Goal: Transaction & Acquisition: Subscribe to service/newsletter

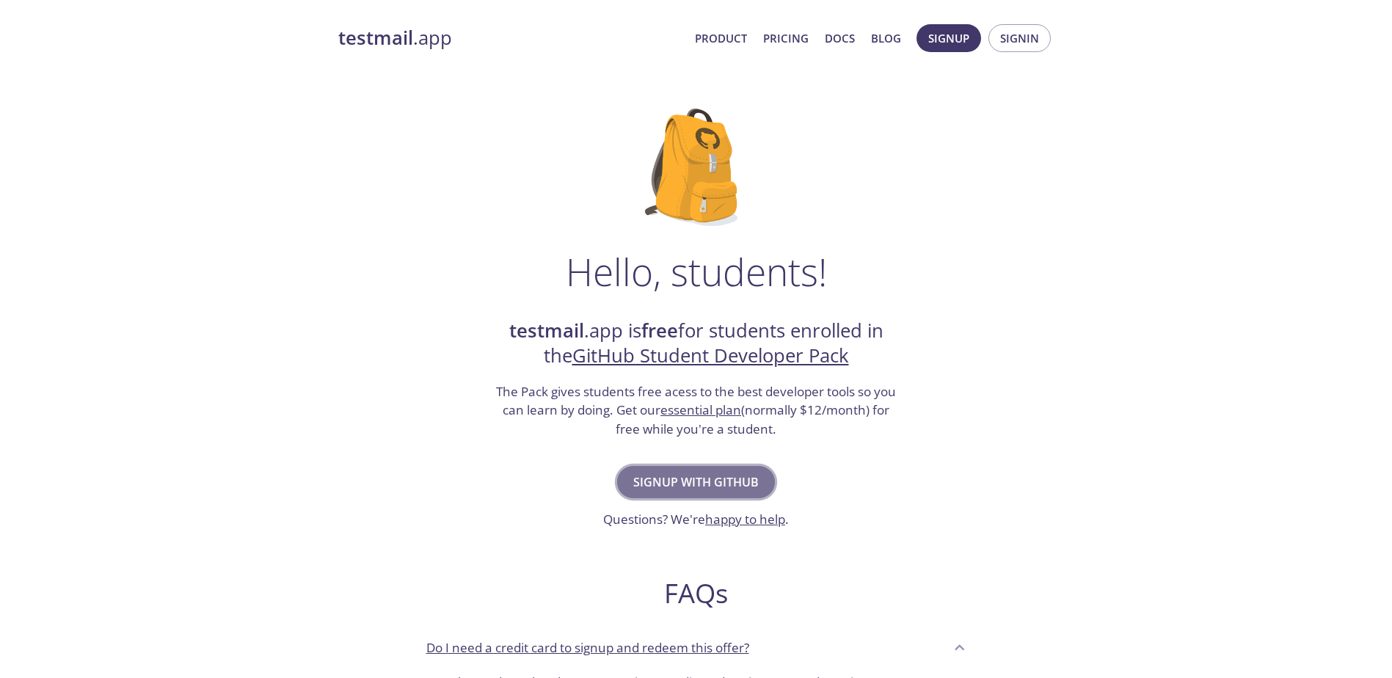
click at [745, 481] on span "Signup with GitHub" at bounding box center [695, 482] width 125 height 21
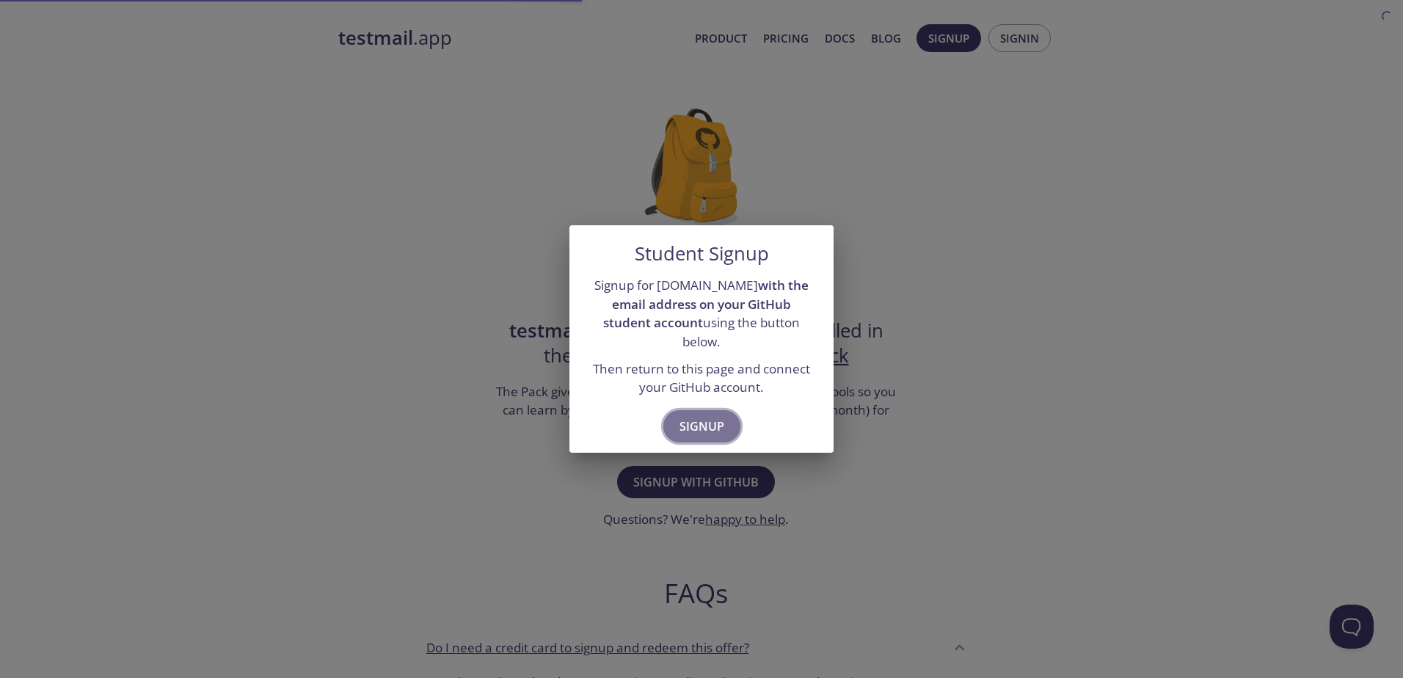
click at [719, 416] on span "Signup" at bounding box center [702, 426] width 45 height 21
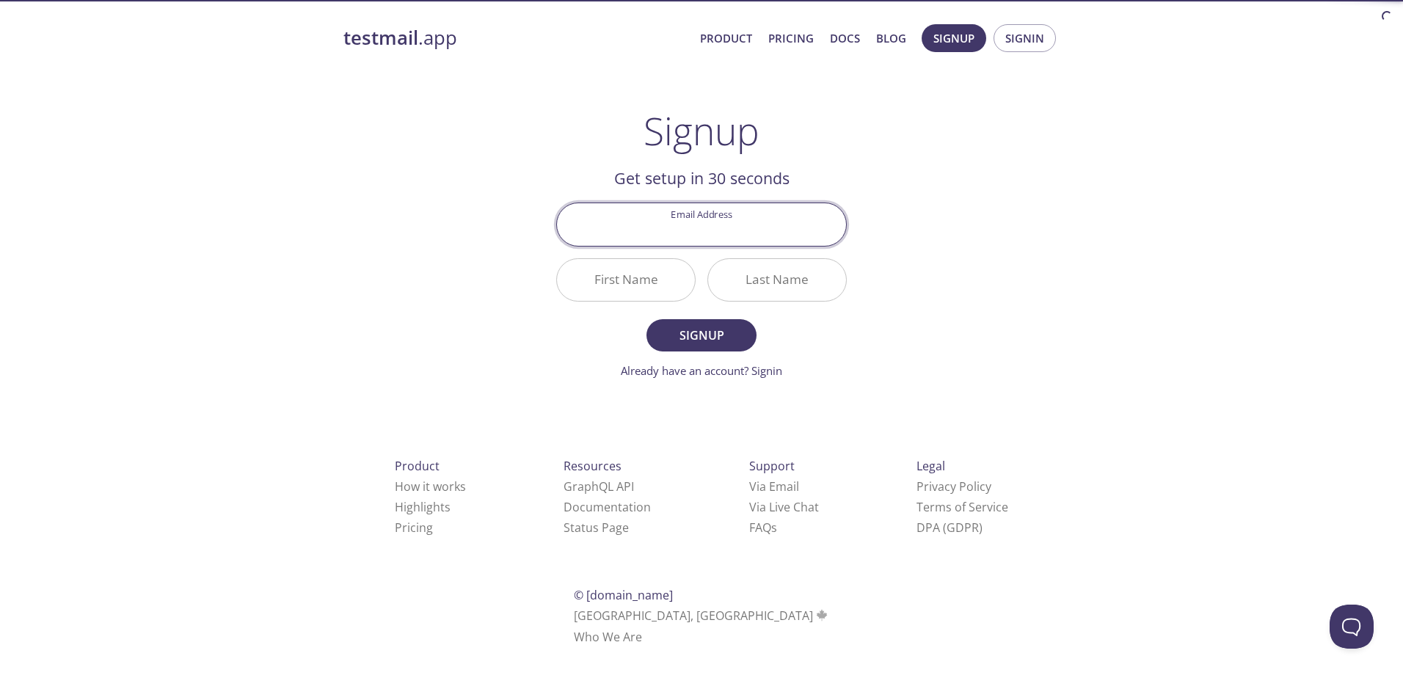
click at [703, 235] on input "Email Address" at bounding box center [701, 224] width 289 height 42
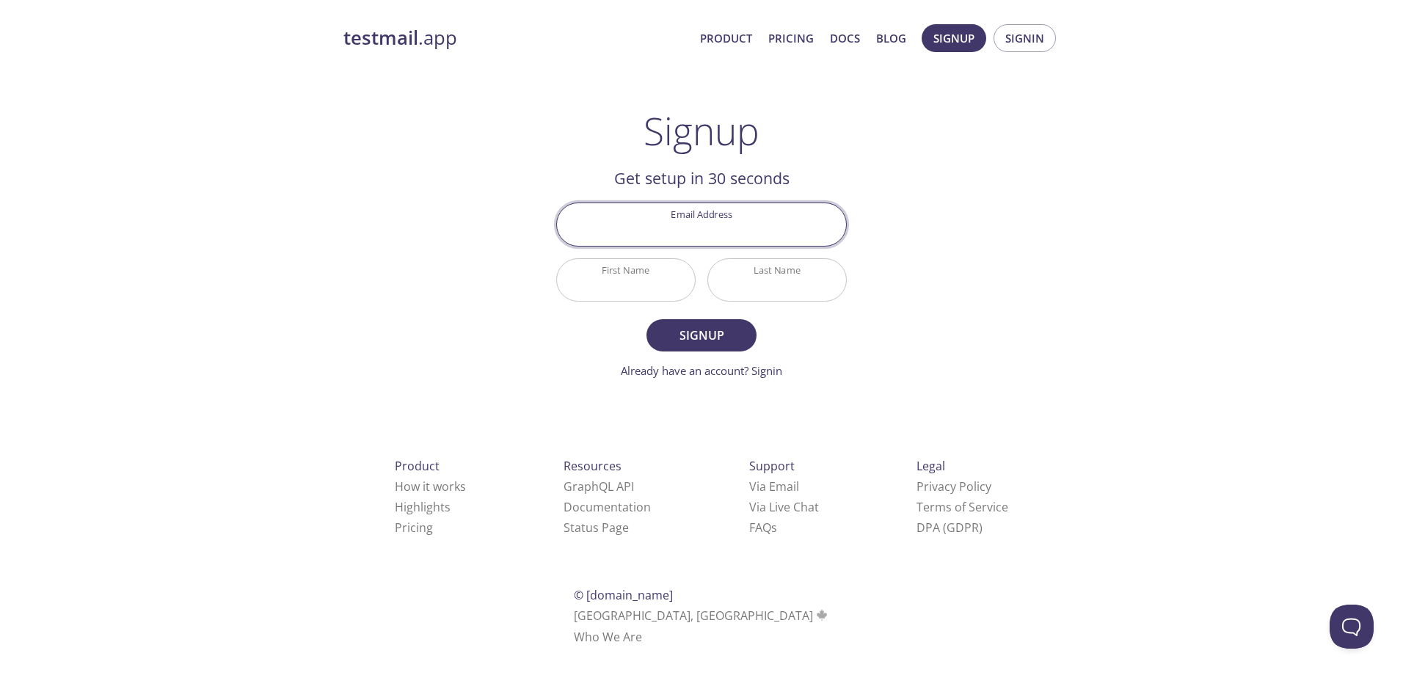
type input "[EMAIL_ADDRESS][DOMAIN_NAME]"
type input "[DEMOGRAPHIC_DATA]"
type input "[PERSON_NAME]"
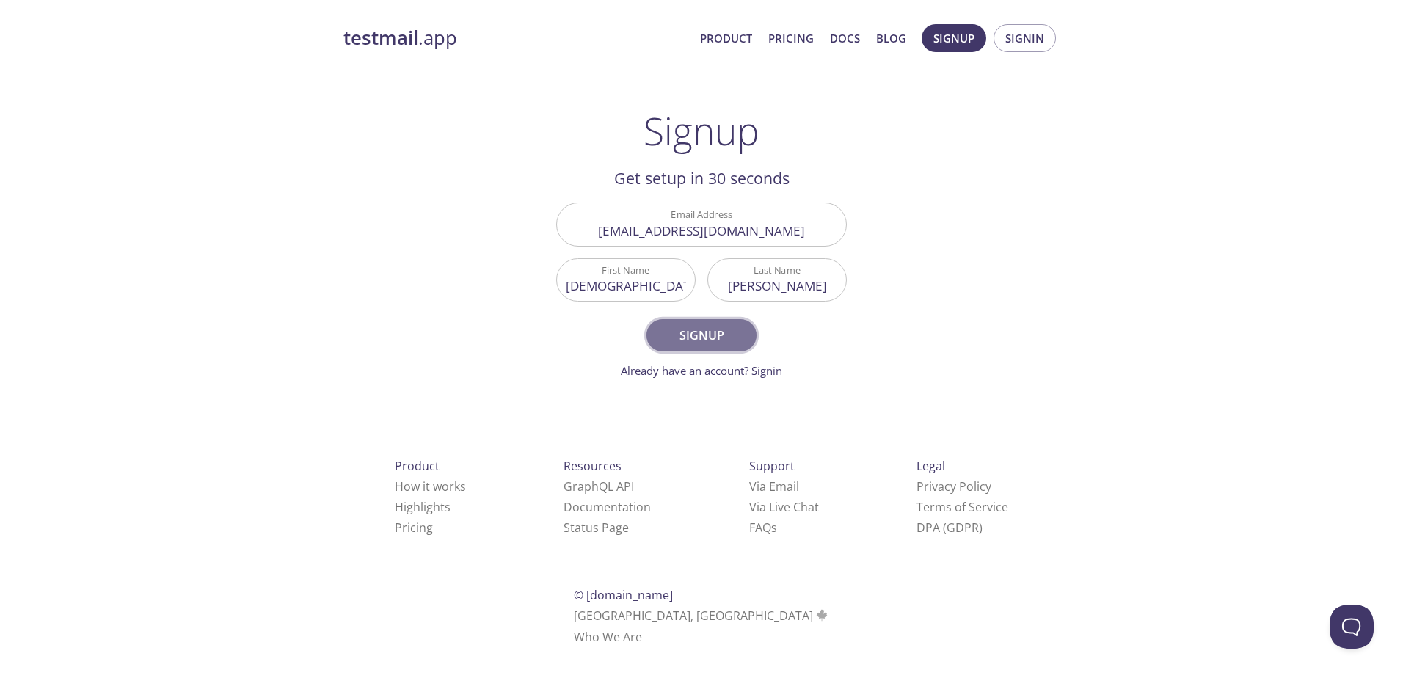
click at [741, 334] on button "Signup" at bounding box center [702, 335] width 110 height 32
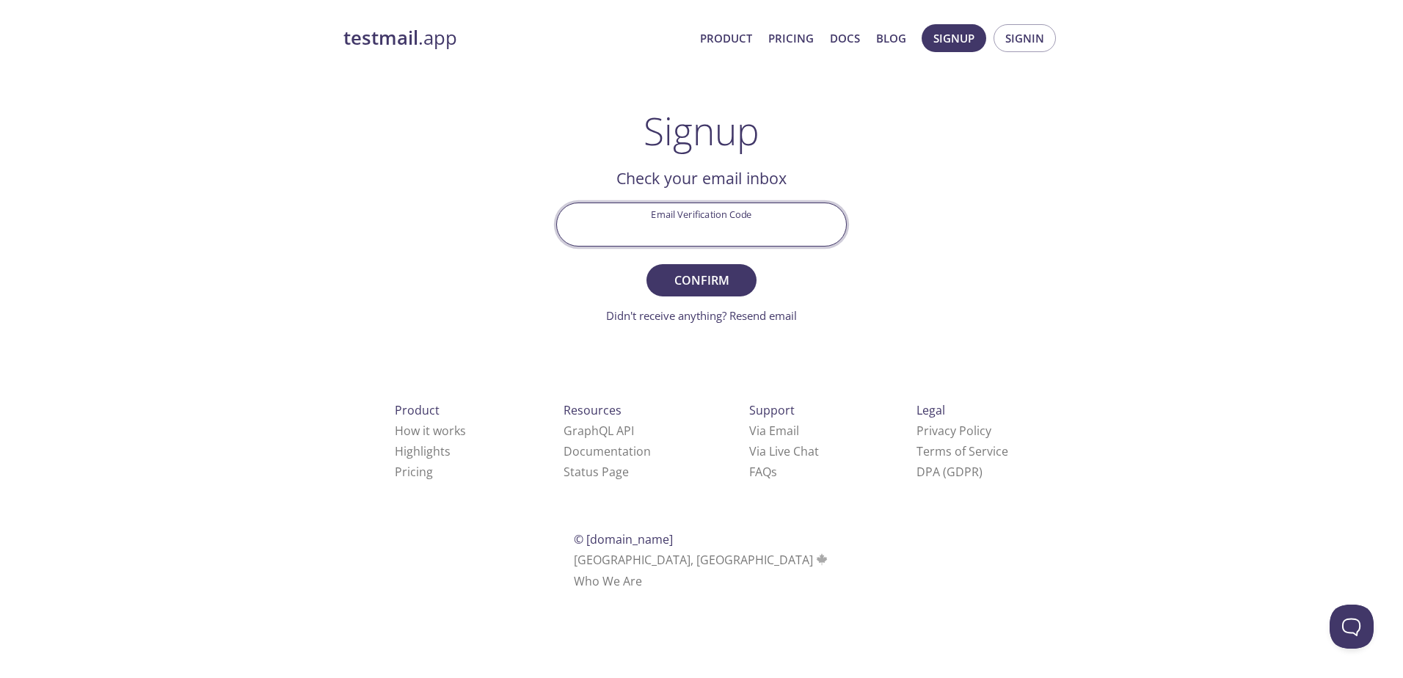
click at [764, 219] on input "Email Verification Code" at bounding box center [701, 224] width 289 height 42
click at [761, 225] on input "Email Verification Code" at bounding box center [701, 224] width 289 height 42
paste input "7YVEUZ5"
type input "7YVEUZ5"
click at [693, 270] on span "Confirm" at bounding box center [702, 280] width 78 height 21
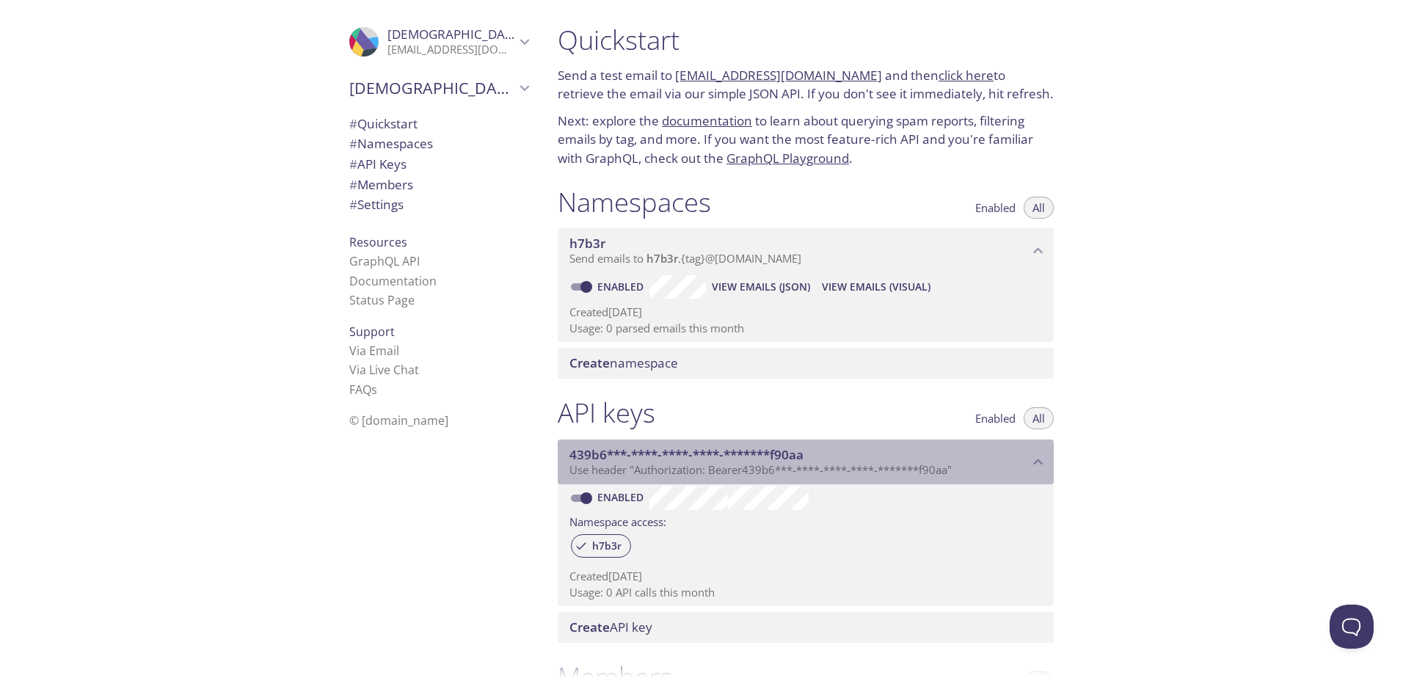
click at [1016, 461] on span "439b6***-****-****-****-*******f90aa" at bounding box center [798, 455] width 459 height 16
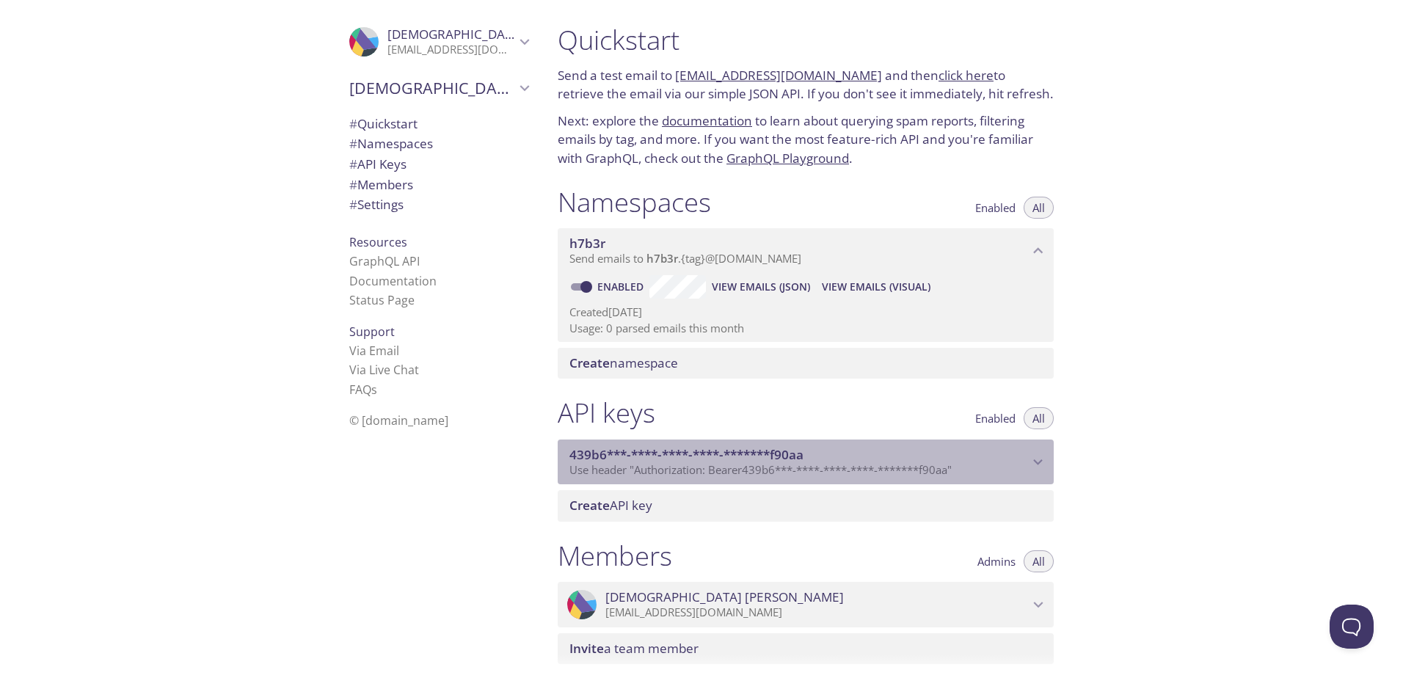
click at [1017, 461] on span "439b6***-****-****-****-*******f90aa" at bounding box center [798, 455] width 459 height 16
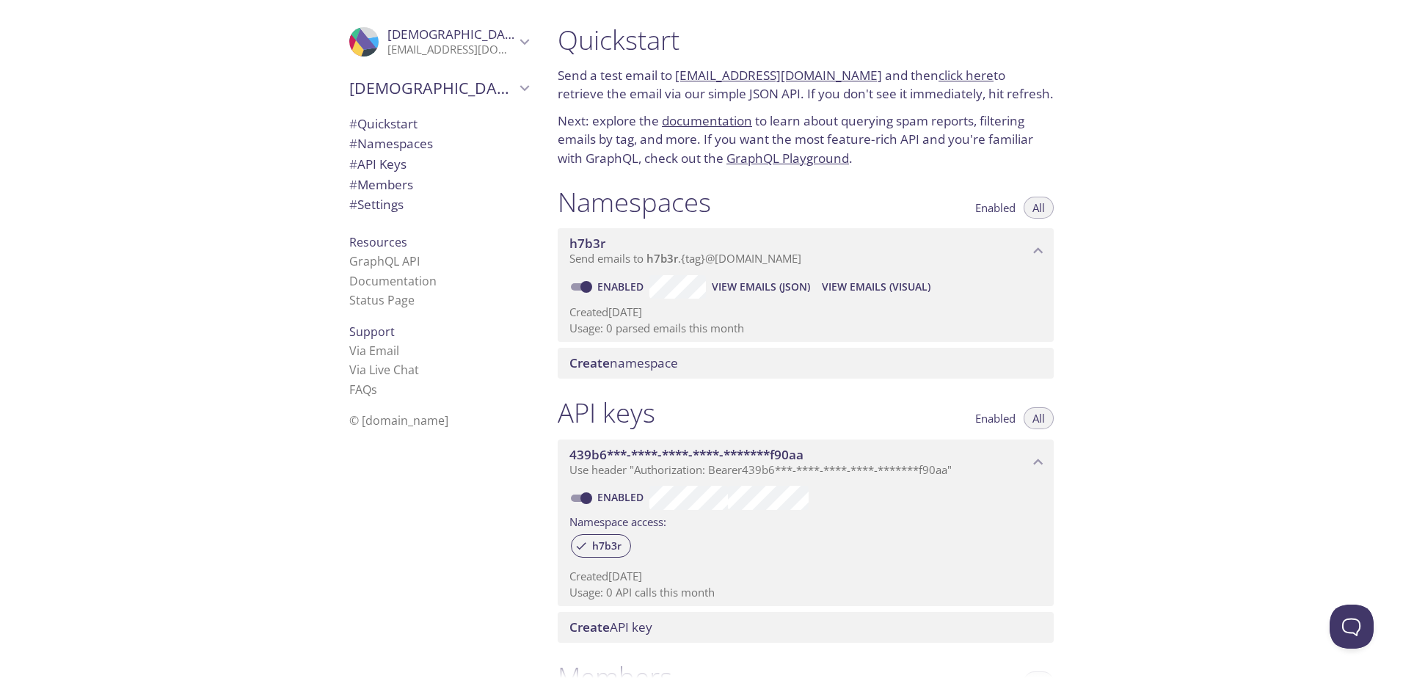
click at [416, 129] on span "# Quickstart" at bounding box center [438, 123] width 179 height 19
click at [955, 73] on link "click here" at bounding box center [966, 75] width 55 height 17
click at [1182, 412] on div "Quickstart Send a test email to h7b3r.test@inbox.testmail.app and then click he…" at bounding box center [974, 339] width 857 height 678
click at [180, 136] on div ".cls-1 { fill: #6d5ca8; } .cls-2 { fill: #3fc191; } .cls-3 { fill: #3b4752; } .…" at bounding box center [273, 339] width 546 height 678
